Goal: Information Seeking & Learning: Learn about a topic

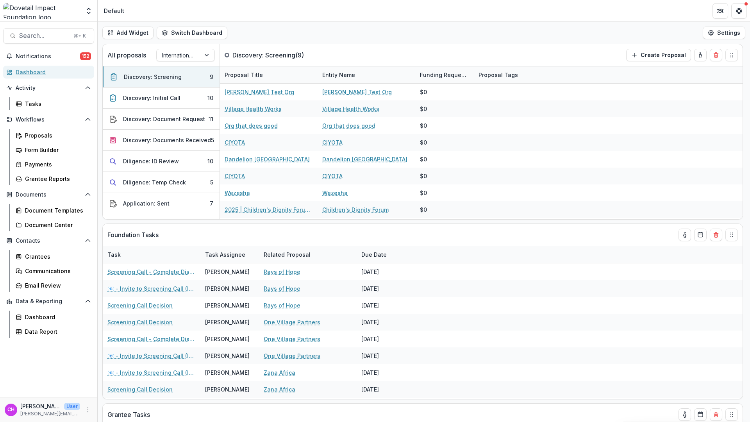
scroll to position [839, 0]
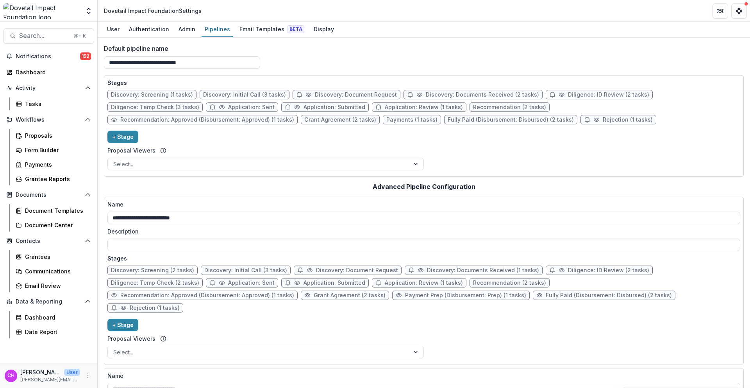
scroll to position [17, 0]
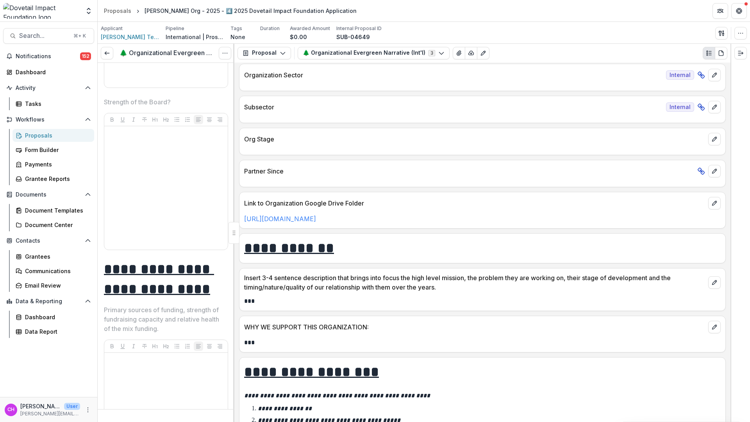
scroll to position [229, 0]
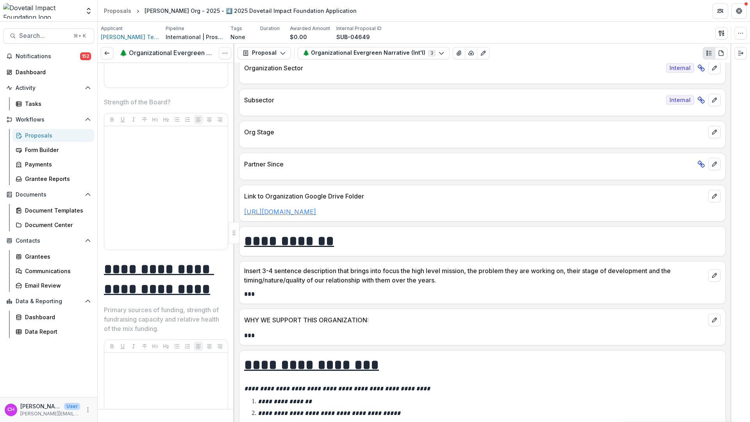
click at [316, 214] on link "[URL][DOMAIN_NAME]" at bounding box center [280, 212] width 72 height 8
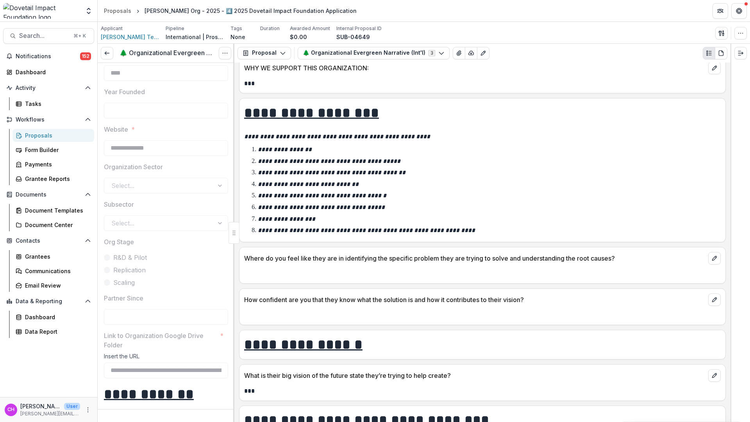
scroll to position [0, 0]
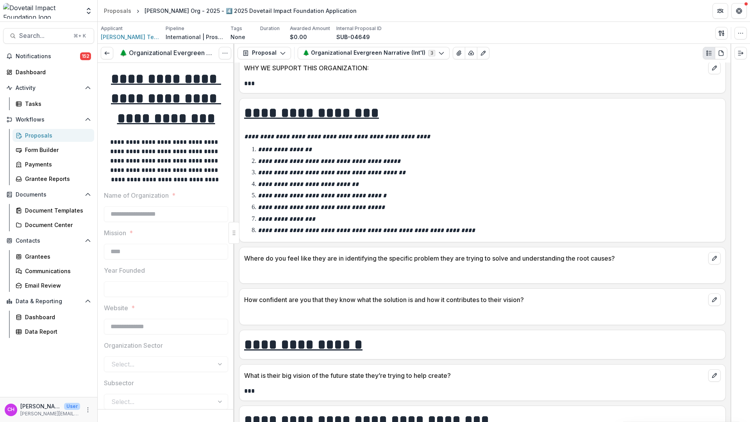
click at [107, 51] on icon at bounding box center [107, 53] width 6 height 6
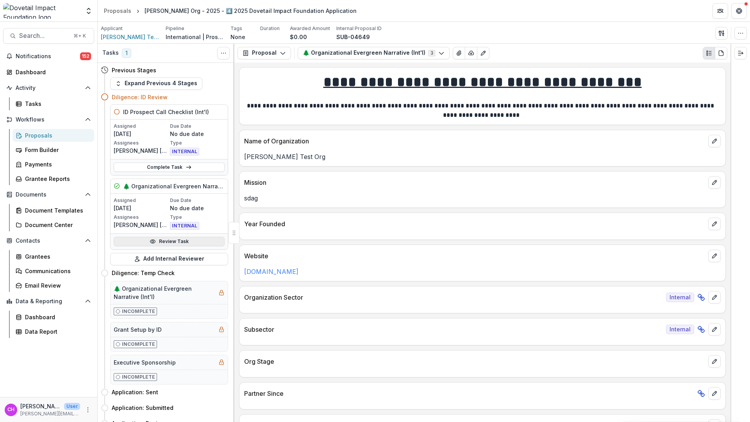
click at [195, 243] on link "Review Task" at bounding box center [169, 241] width 111 height 9
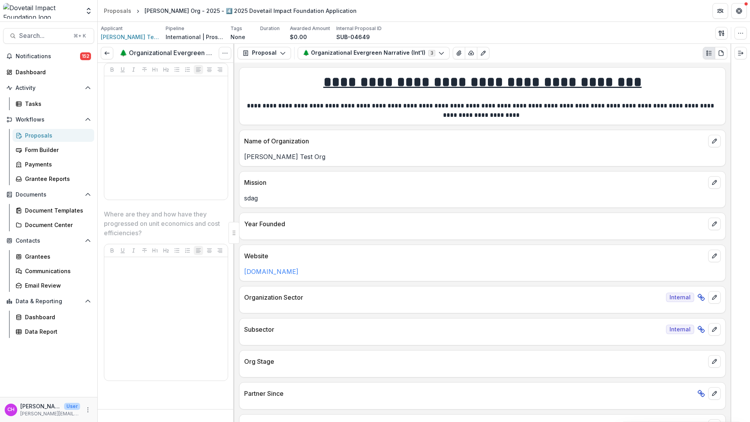
scroll to position [4053, 0]
click at [108, 52] on icon at bounding box center [107, 53] width 6 height 6
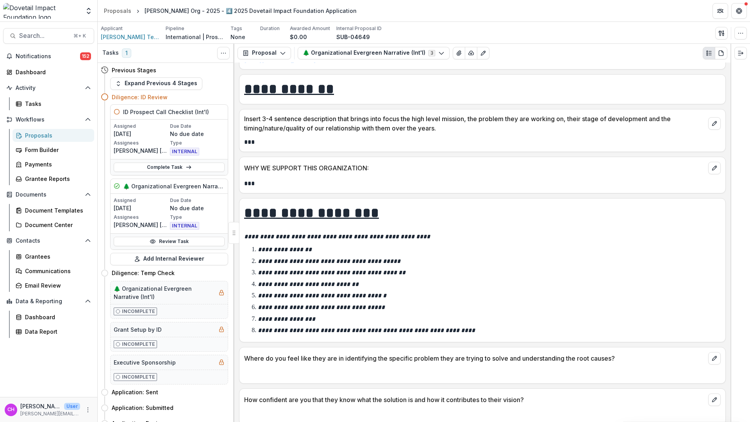
scroll to position [344, 0]
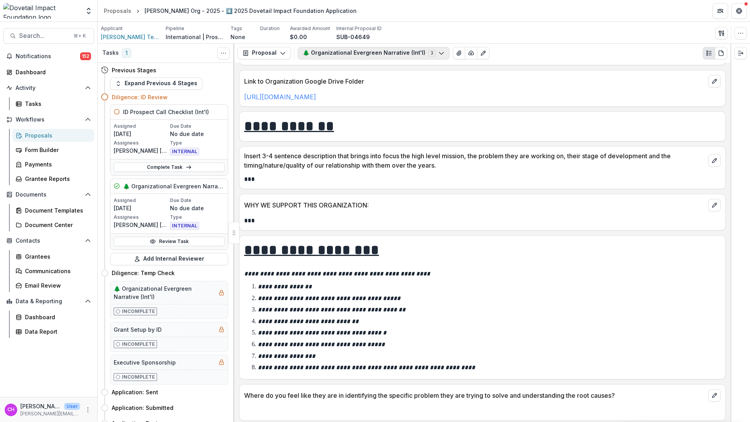
click at [389, 56] on button "🌲 Organizational Evergreen Narrative (Int'l) 3" at bounding box center [374, 53] width 152 height 13
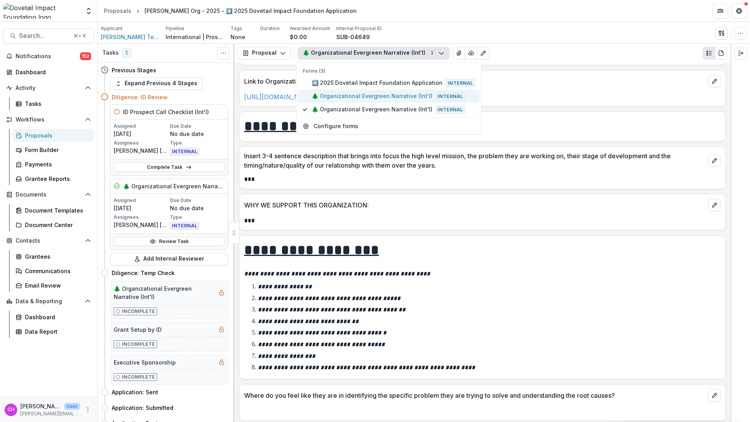
click at [404, 97] on span "🌲 Organizational Evergreen Narrative (Int'l) Internal" at bounding box center [393, 96] width 163 height 9
click at [392, 114] on button "🌲 Organizational Evergreen Narrative (Int'l) Internal" at bounding box center [389, 109] width 182 height 13
click at [625, 108] on div "**********" at bounding box center [482, 242] width 496 height 359
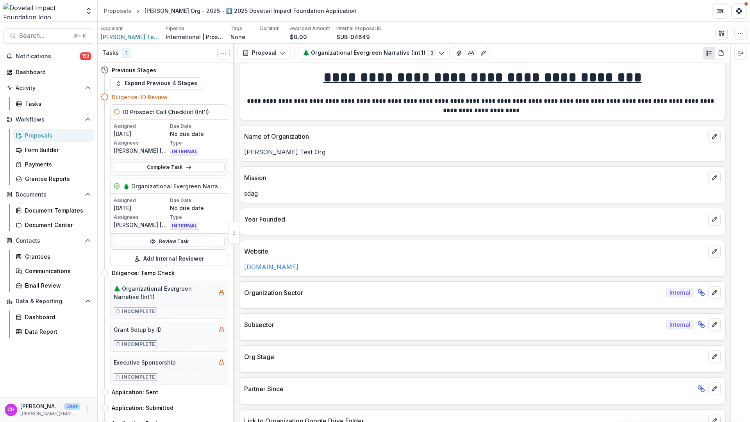
scroll to position [0, 0]
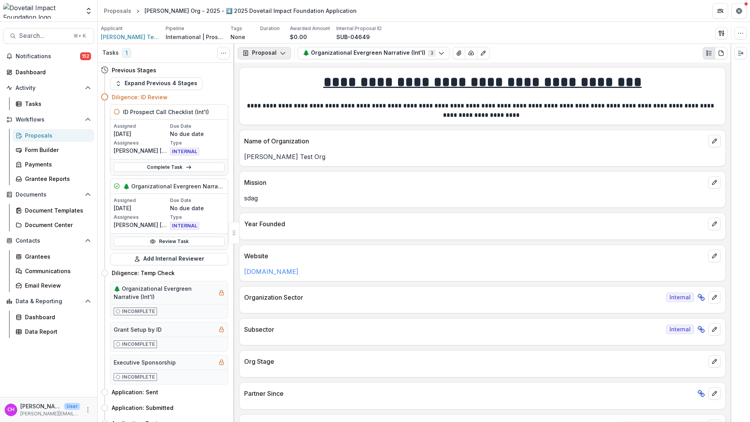
click at [281, 54] on icon "button" at bounding box center [283, 53] width 6 height 6
click at [467, 86] on u "**********" at bounding box center [483, 82] width 318 height 14
click at [141, 37] on span "[PERSON_NAME] Test Org" at bounding box center [130, 37] width 59 height 8
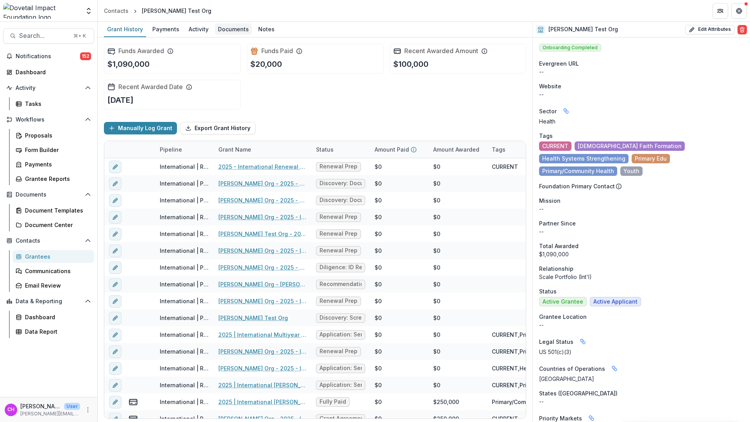
click at [231, 29] on div "Documents" at bounding box center [233, 28] width 37 height 11
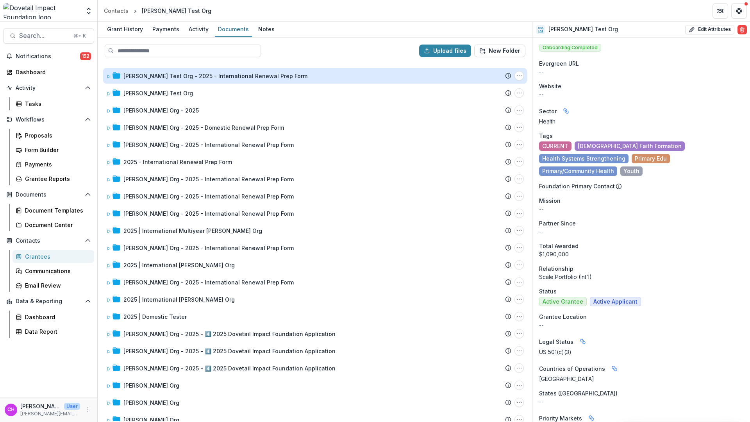
click at [219, 74] on div "Courtney's Test Org - 2025 - International Renewal Prep Form" at bounding box center [215, 76] width 184 height 8
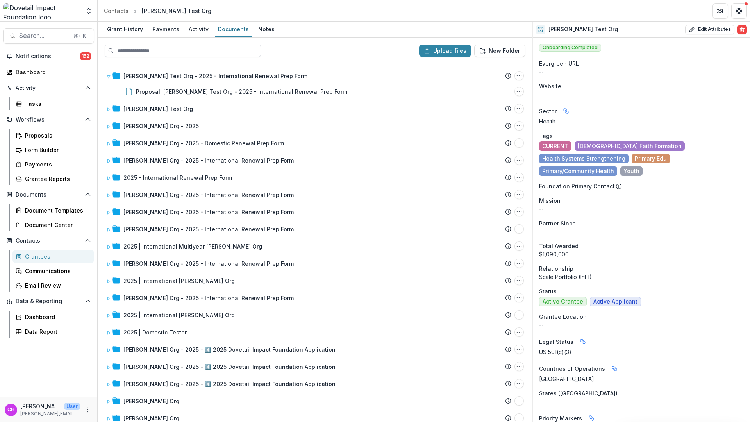
click at [211, 55] on input at bounding box center [183, 51] width 156 height 13
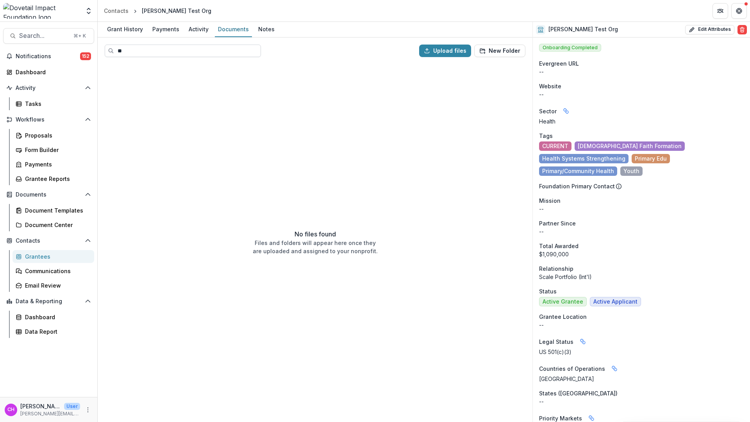
type input "*"
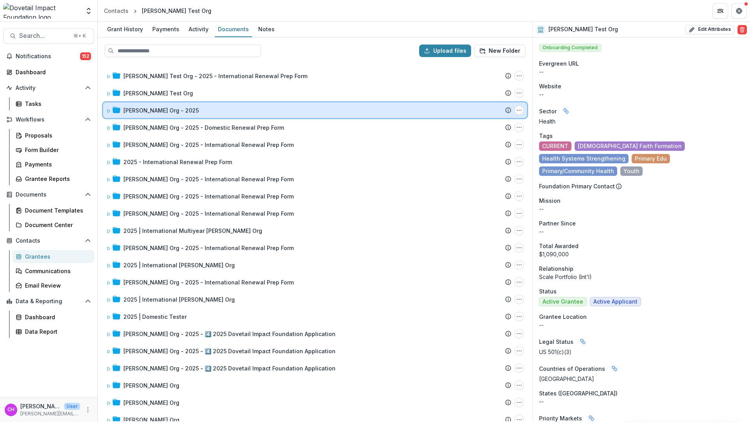
click at [175, 104] on div "Courtney's Org - 2025 Submission Temelio Proposal Attached proposal documents R…" at bounding box center [315, 110] width 424 height 16
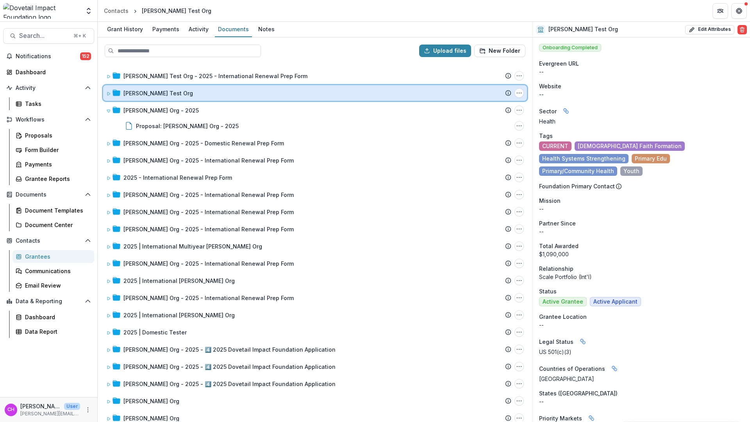
click at [179, 97] on div "[PERSON_NAME] Test Org" at bounding box center [317, 93] width 388 height 8
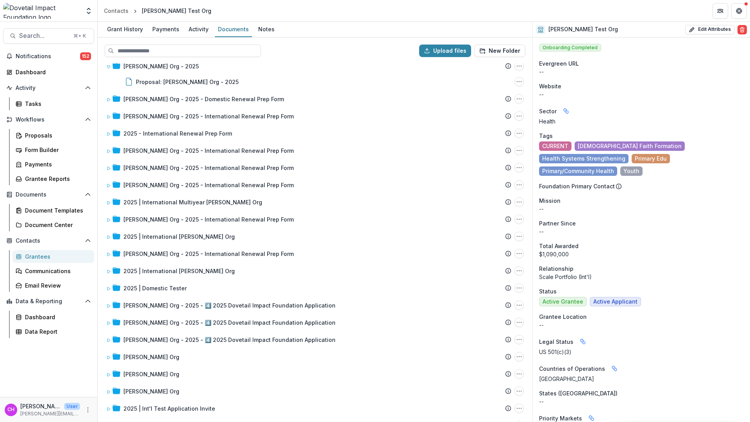
scroll to position [111, 0]
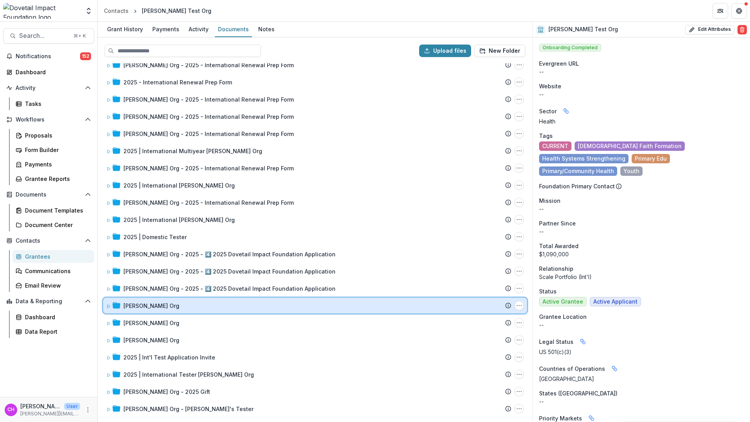
click at [232, 309] on div "[PERSON_NAME] Org" at bounding box center [317, 306] width 388 height 8
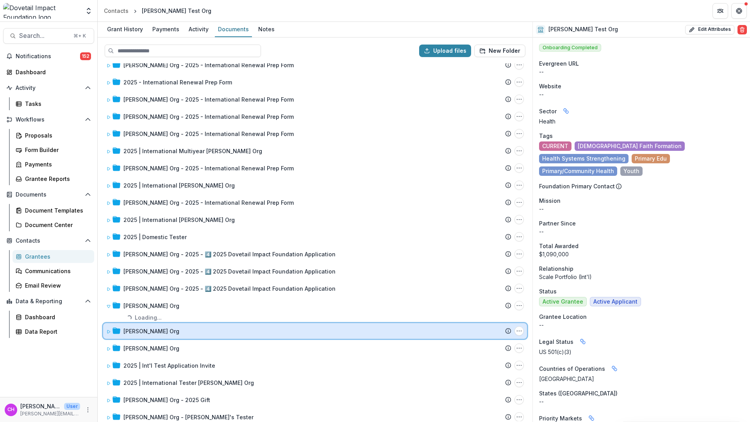
click at [208, 333] on div "Courtney's Test Org - 2025 - International Renewal Prep Form Submission Temelio…" at bounding box center [314, 242] width 433 height 358
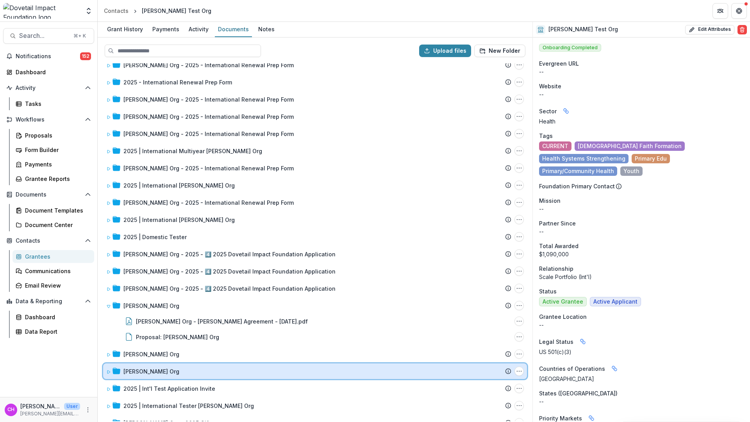
click at [225, 375] on div "[PERSON_NAME] Org" at bounding box center [317, 371] width 388 height 8
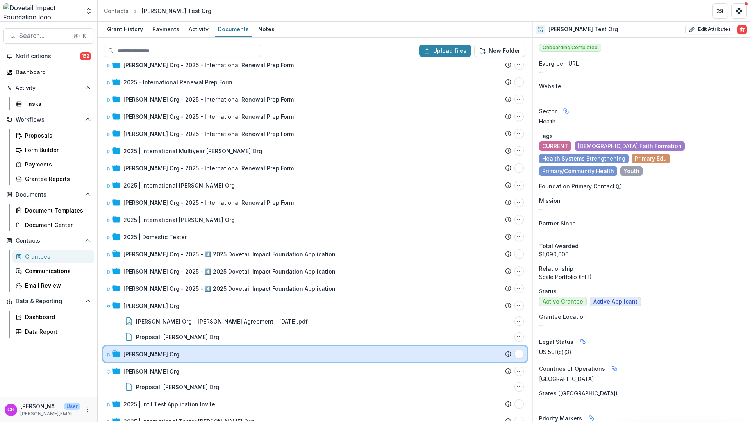
click at [273, 351] on div "[PERSON_NAME] Org" at bounding box center [317, 354] width 388 height 8
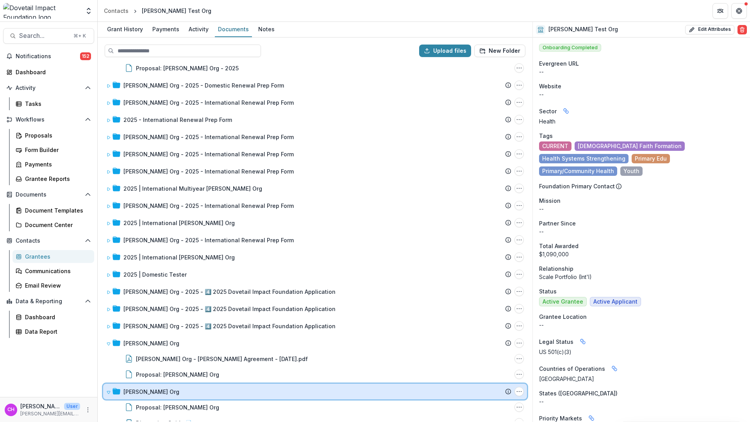
scroll to position [0, 0]
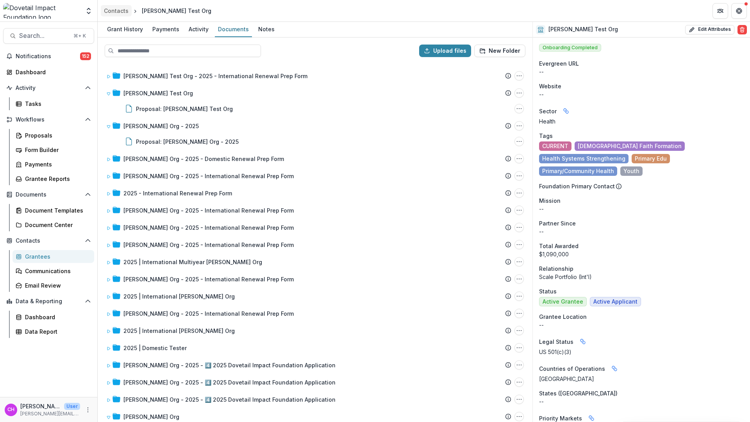
click at [121, 11] on div "Contacts" at bounding box center [116, 11] width 25 height 8
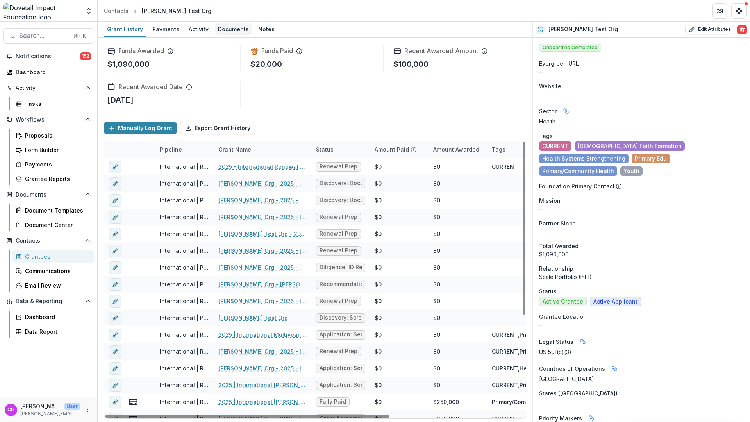
click at [229, 36] on link "Documents" at bounding box center [233, 29] width 37 height 15
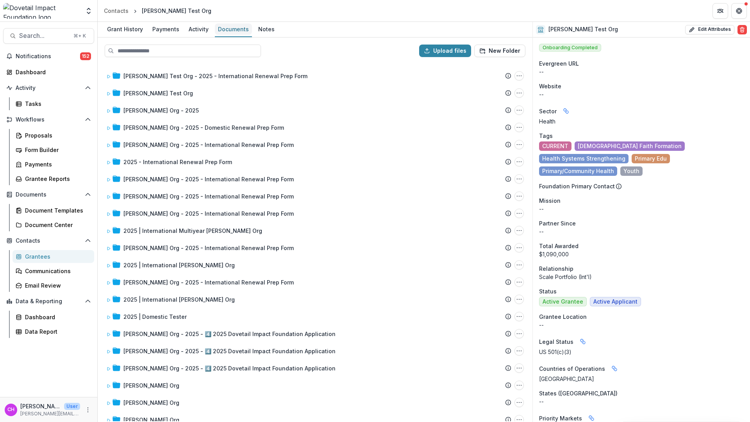
click at [227, 34] on div "Documents" at bounding box center [233, 28] width 37 height 11
click at [186, 33] on div "Activity" at bounding box center [199, 28] width 26 height 11
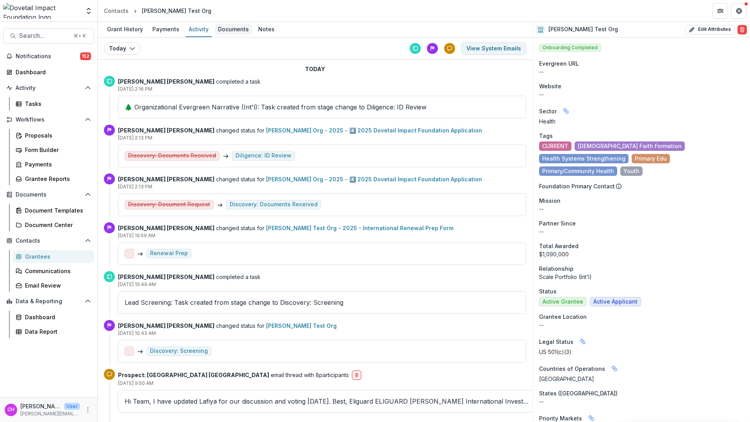
click at [238, 28] on div "Documents" at bounding box center [233, 28] width 37 height 11
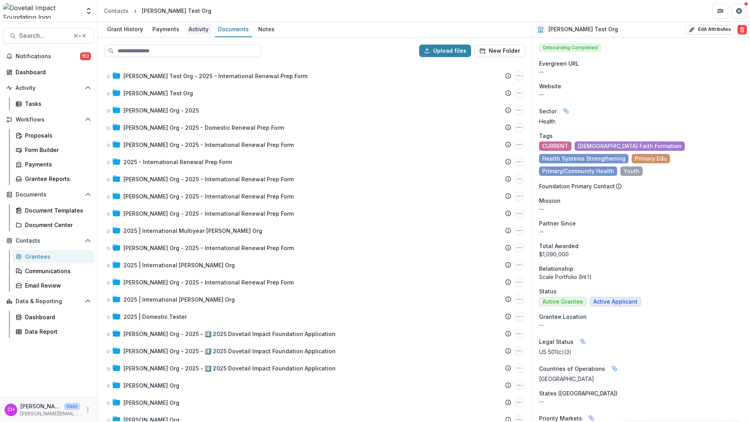
click at [187, 33] on div "Activity" at bounding box center [199, 28] width 26 height 11
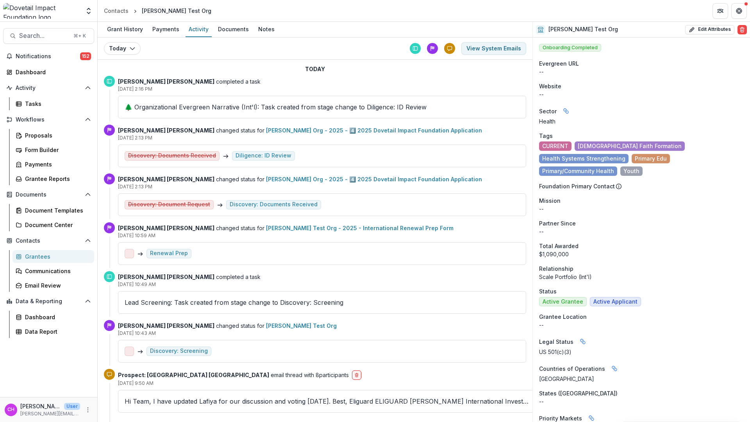
click at [351, 113] on div "🌲 Organizational Evergreen Narrative (Int'l): Task created from stage change to…" at bounding box center [322, 107] width 408 height 23
click at [118, 29] on div "Grant History" at bounding box center [125, 28] width 42 height 11
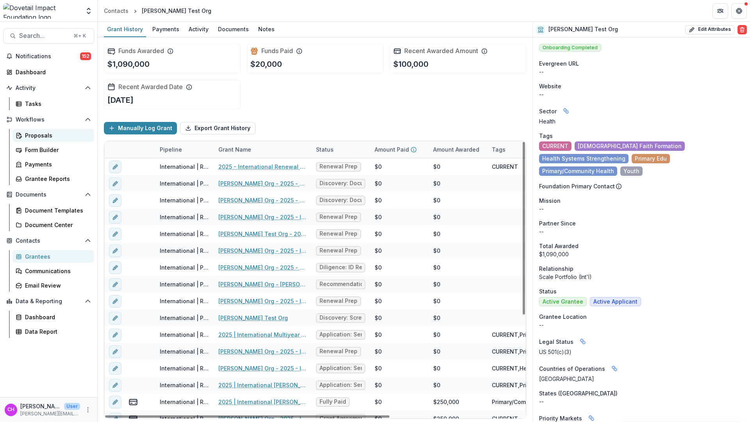
click at [52, 139] on link "Proposals" at bounding box center [54, 135] width 82 height 13
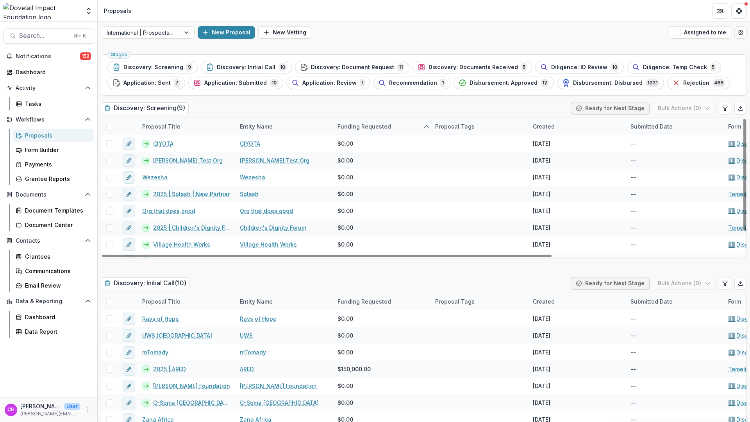
scroll to position [39, 0]
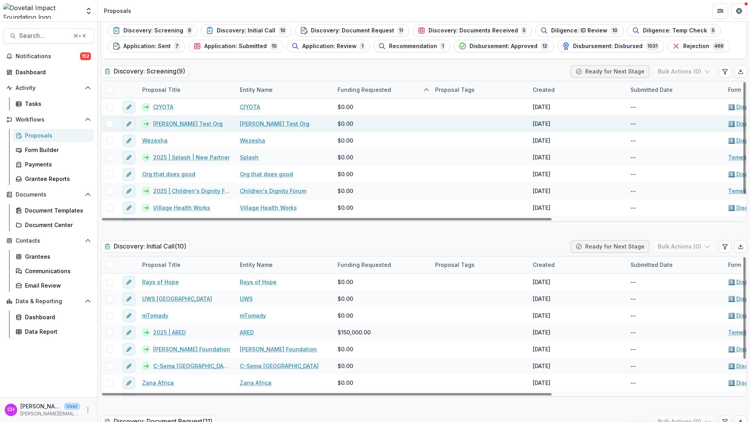
click at [171, 123] on link "[PERSON_NAME] Test Org" at bounding box center [188, 124] width 70 height 8
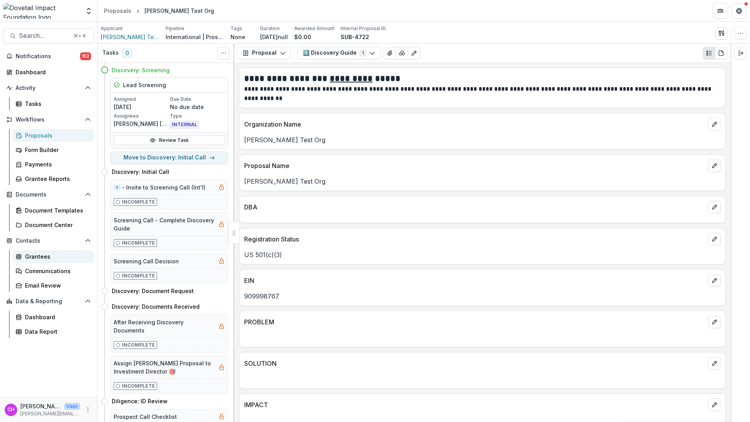
click at [45, 256] on div "Grantees" at bounding box center [56, 256] width 63 height 8
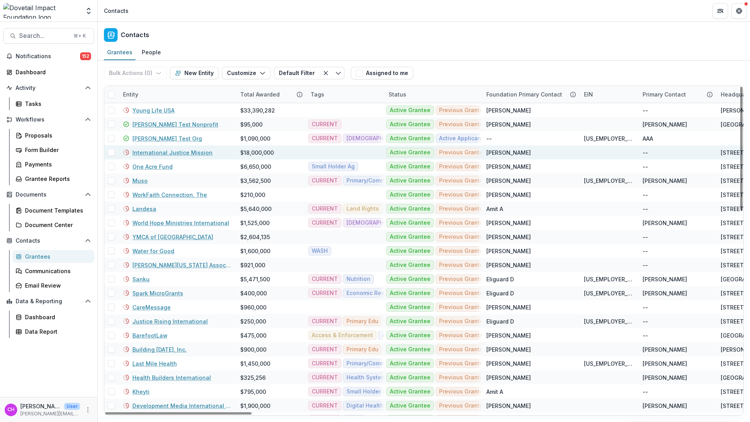
click at [157, 145] on div "International Justice Mission" at bounding box center [177, 152] width 108 height 14
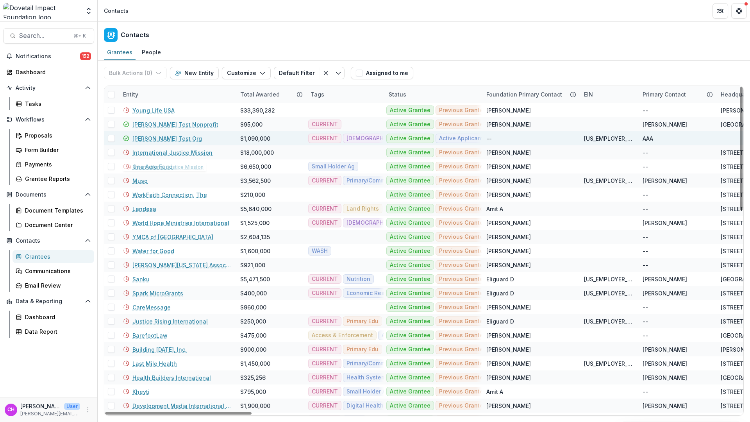
click at [165, 141] on link "[PERSON_NAME] Test Org" at bounding box center [167, 138] width 70 height 8
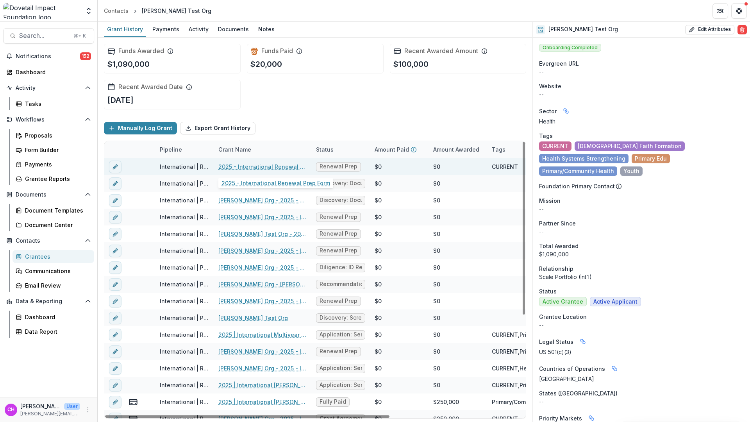
click at [273, 166] on link "2025 - International Renewal Prep Form" at bounding box center [262, 167] width 88 height 8
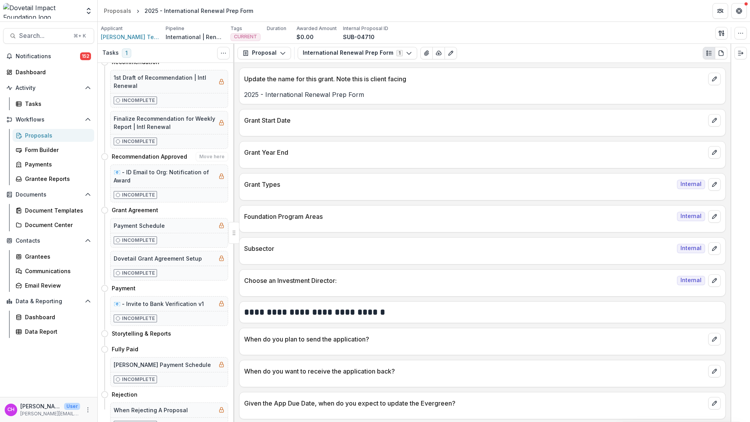
scroll to position [181, 0]
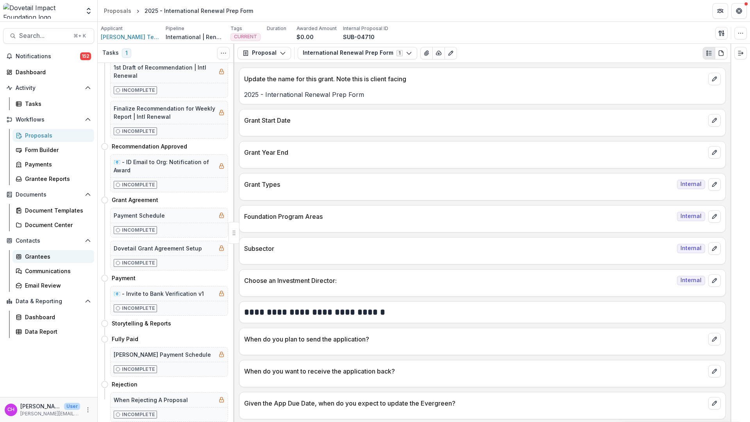
click at [23, 256] on link "Grantees" at bounding box center [54, 256] width 82 height 13
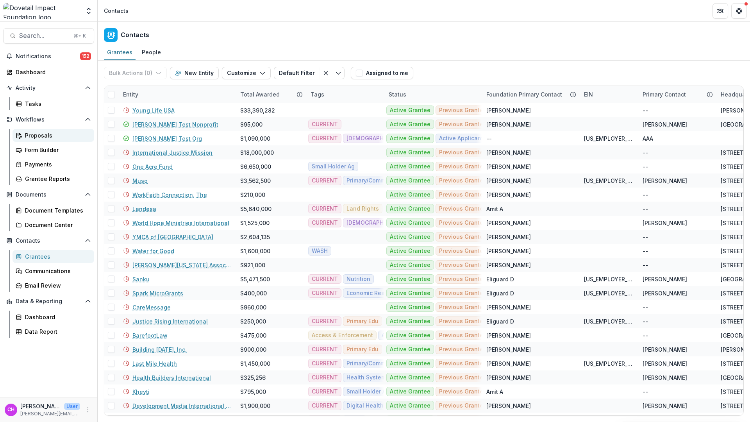
click at [51, 138] on div "Proposals" at bounding box center [56, 135] width 63 height 8
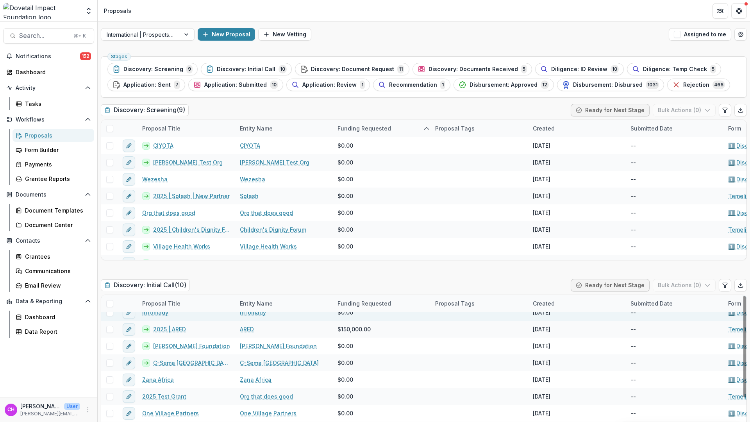
scroll to position [45, 0]
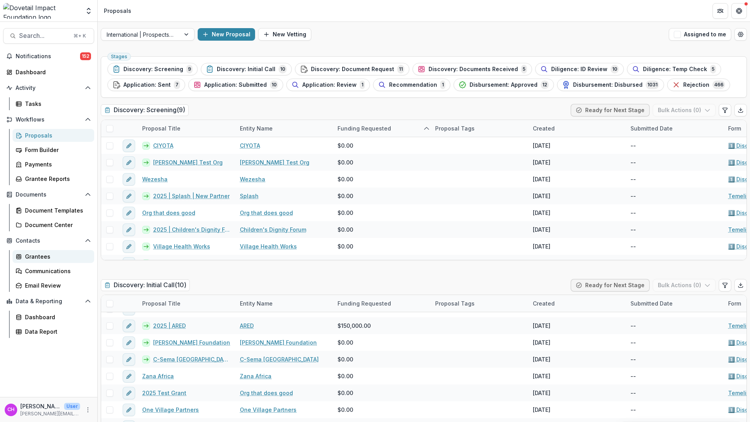
click at [35, 257] on div "Grantees" at bounding box center [56, 256] width 63 height 8
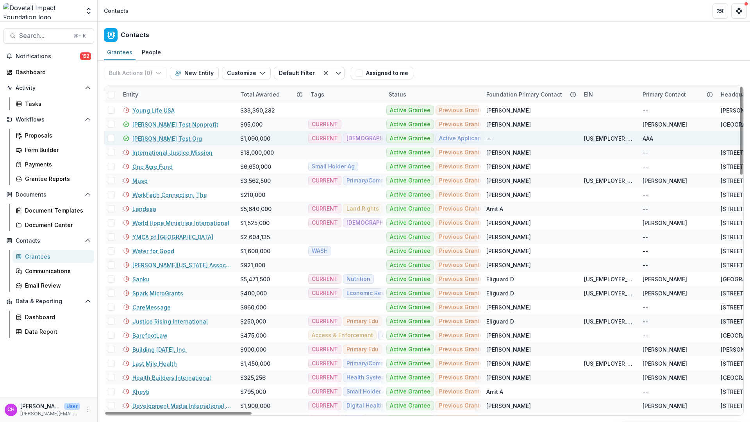
click at [168, 137] on link "[PERSON_NAME] Test Org" at bounding box center [167, 138] width 70 height 8
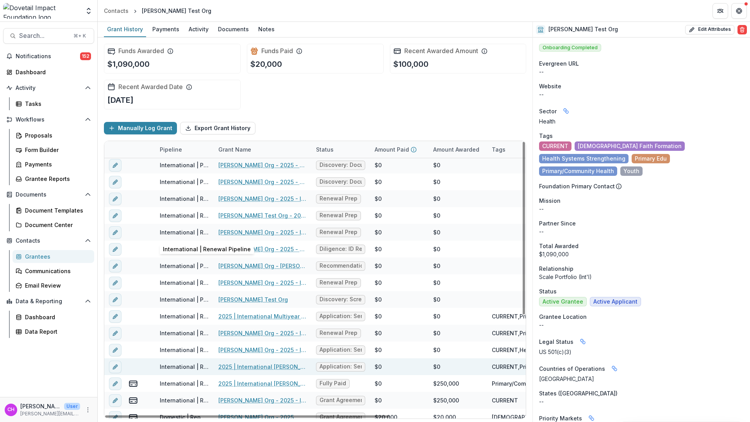
scroll to position [18, 0]
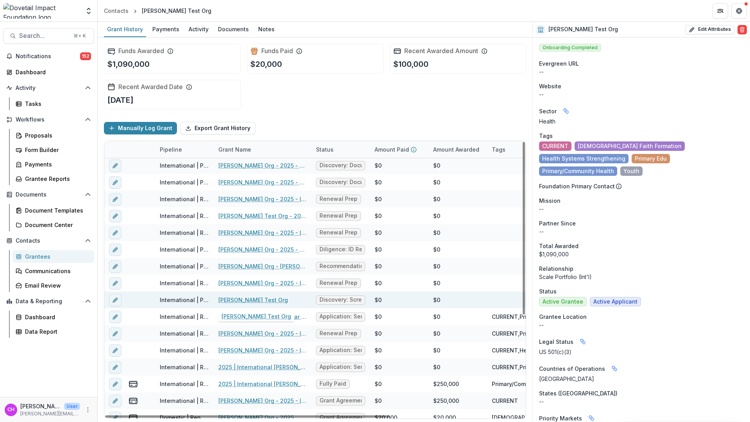
click at [252, 301] on link "[PERSON_NAME] Test Org" at bounding box center [253, 300] width 70 height 8
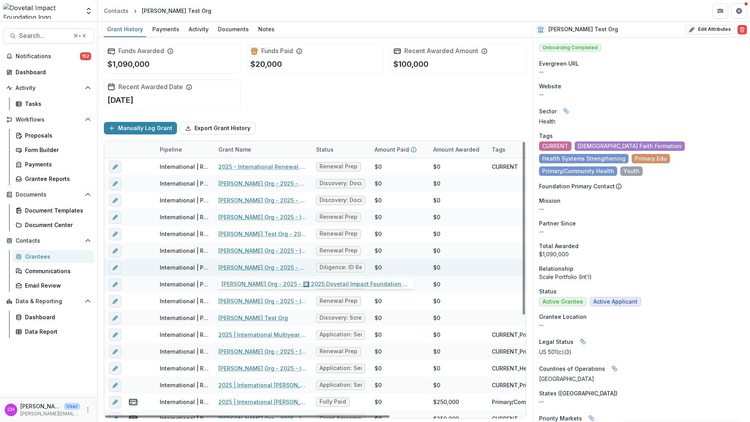
click at [263, 268] on link "[PERSON_NAME] Org - 2025 - 4️⃣ 2025 Dovetail Impact Foundation Application" at bounding box center [262, 267] width 88 height 8
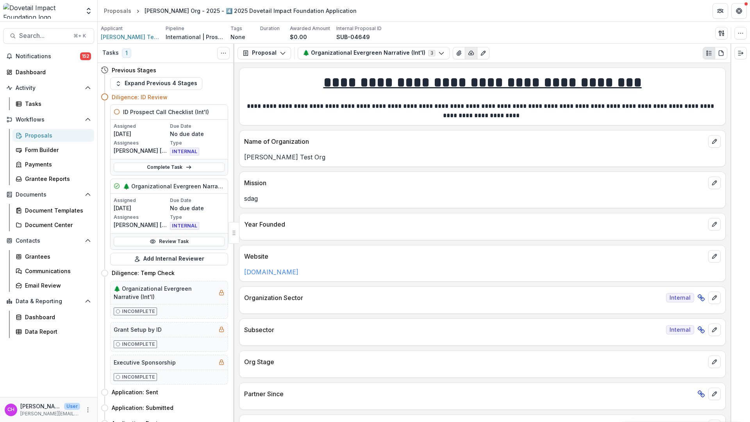
click at [468, 52] on icon "button" at bounding box center [471, 53] width 6 height 6
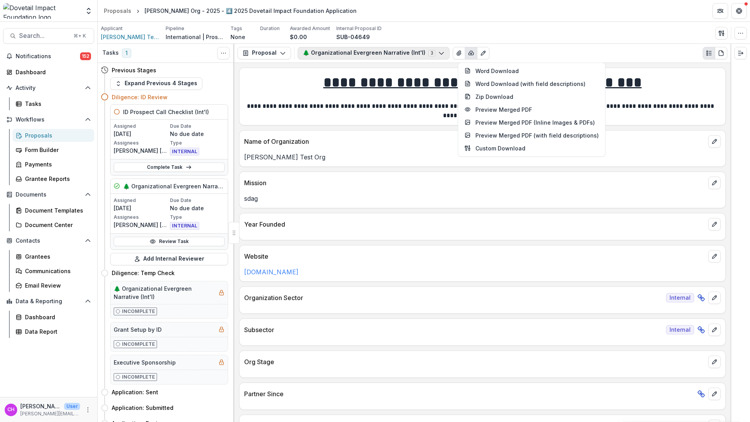
click at [418, 51] on button "🌲 Organizational Evergreen Narrative (Int'l) 3" at bounding box center [374, 53] width 152 height 13
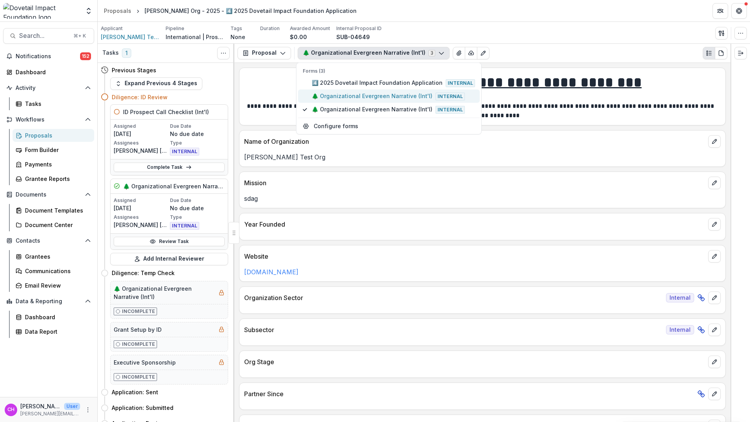
click at [409, 97] on span "🌲 Organizational Evergreen Narrative (Int'l) Internal" at bounding box center [393, 96] width 163 height 9
click at [401, 111] on span "🌲 Organizational Evergreen Narrative (Int'l) Internal" at bounding box center [393, 109] width 163 height 9
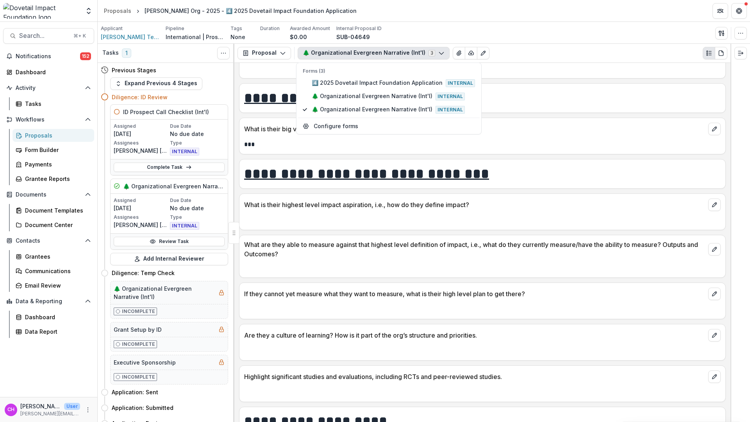
scroll to position [1114, 0]
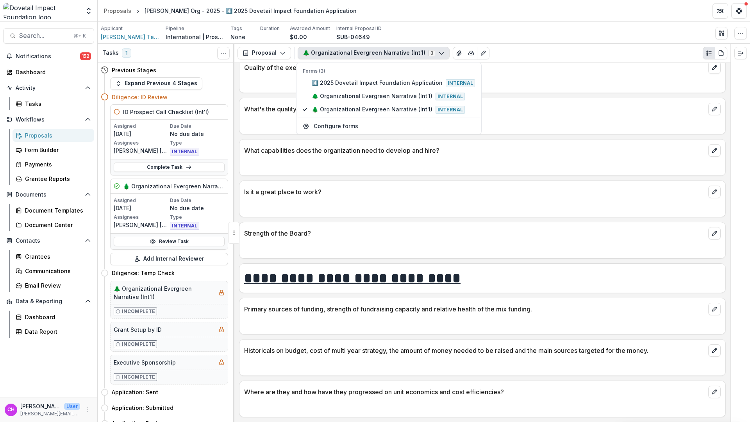
click at [383, 174] on div "What capabilities does the organization need to develop and hire?" at bounding box center [482, 157] width 487 height 37
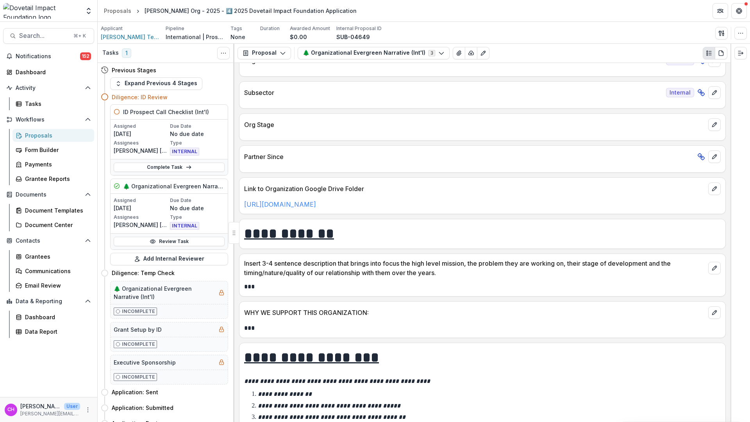
scroll to position [0, 0]
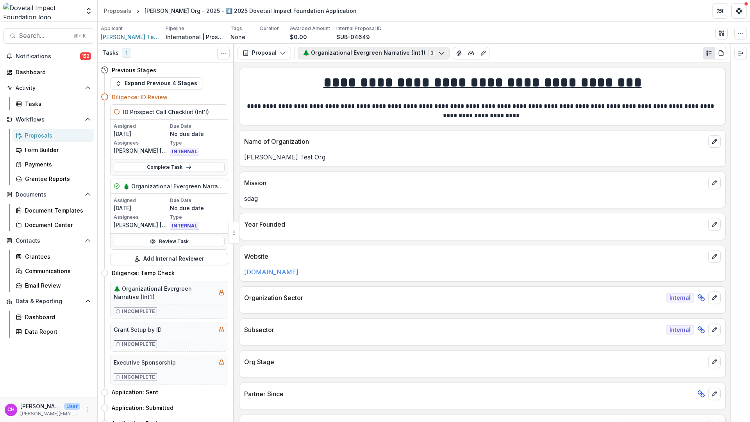
click at [426, 54] on button "🌲 Organizational Evergreen Narrative (Int'l) 3" at bounding box center [374, 53] width 152 height 13
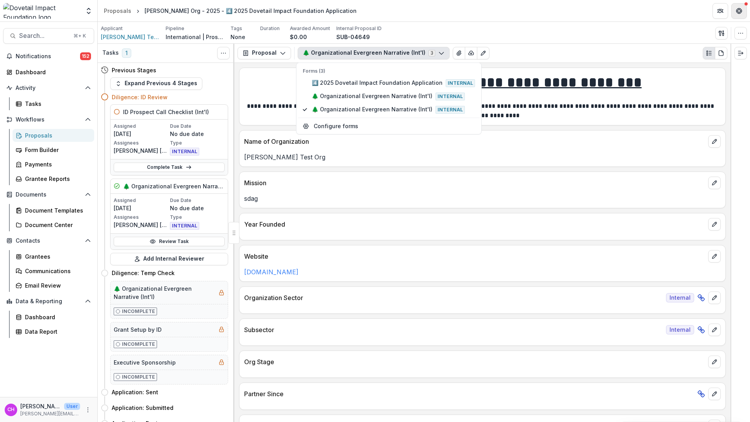
click at [741, 12] on icon "Get Help" at bounding box center [741, 13] width 2 height 2
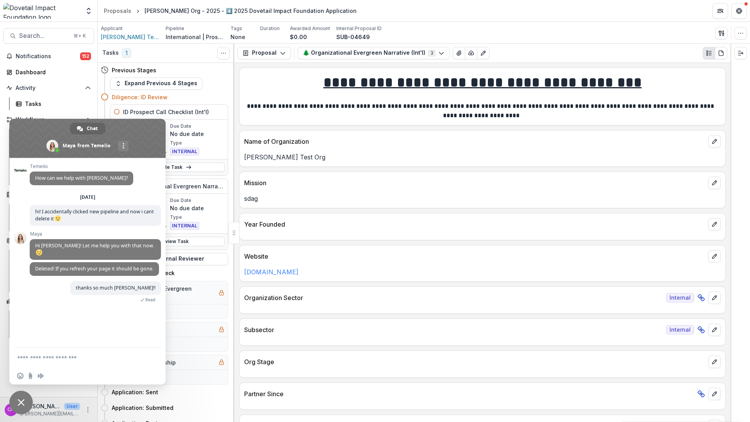
click at [131, 366] on textarea "Compose your message..." at bounding box center [79, 358] width 125 height 20
type textarea "***"
click at [410, 248] on div "Website" at bounding box center [483, 253] width 486 height 17
click at [427, 241] on div "**********" at bounding box center [482, 242] width 496 height 359
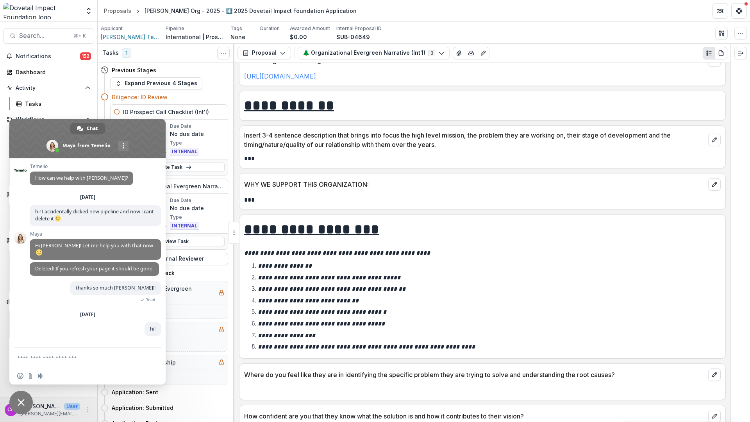
click at [316, 76] on link "[URL][DOMAIN_NAME]" at bounding box center [280, 76] width 72 height 8
